Goal: Task Accomplishment & Management: Use online tool/utility

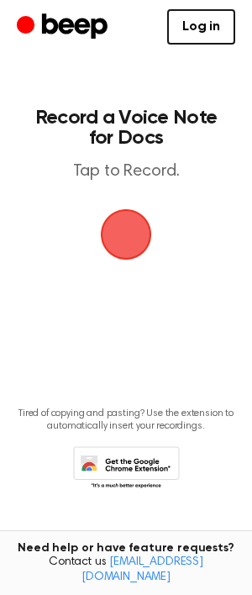
click at [118, 235] on span "button" at bounding box center [126, 234] width 47 height 47
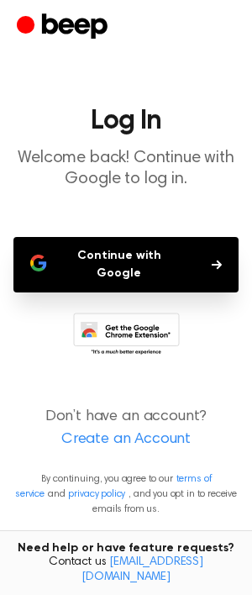
click at [134, 250] on button "Continue with Google" at bounding box center [125, 264] width 225 height 55
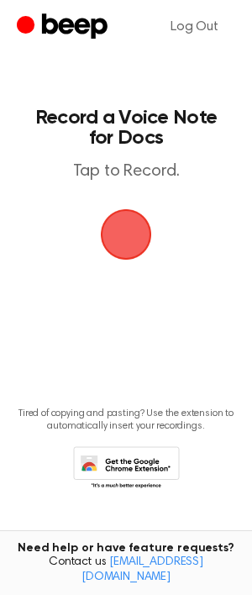
click at [146, 217] on span "button" at bounding box center [126, 234] width 47 height 47
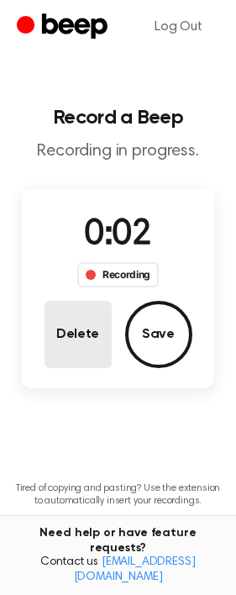
click at [82, 340] on button "Delete" at bounding box center [78, 334] width 67 height 67
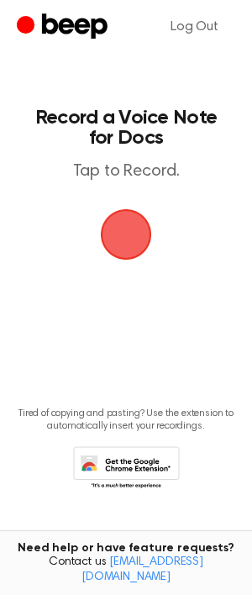
click at [128, 246] on span "button" at bounding box center [126, 234] width 47 height 47
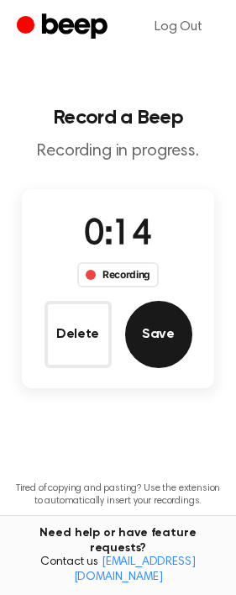
click at [146, 324] on button "Save" at bounding box center [158, 334] width 67 height 67
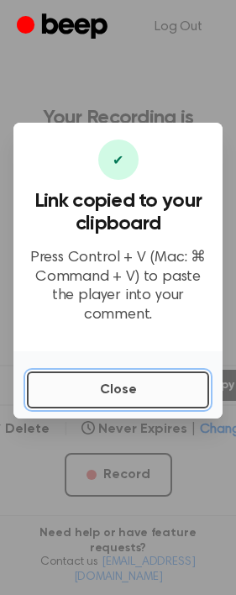
click at [135, 395] on button "Close" at bounding box center [118, 389] width 182 height 37
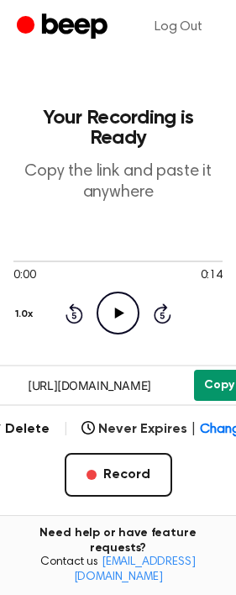
click at [214, 387] on button "Copy" at bounding box center [219, 385] width 50 height 31
